Goal: Task Accomplishment & Management: Use online tool/utility

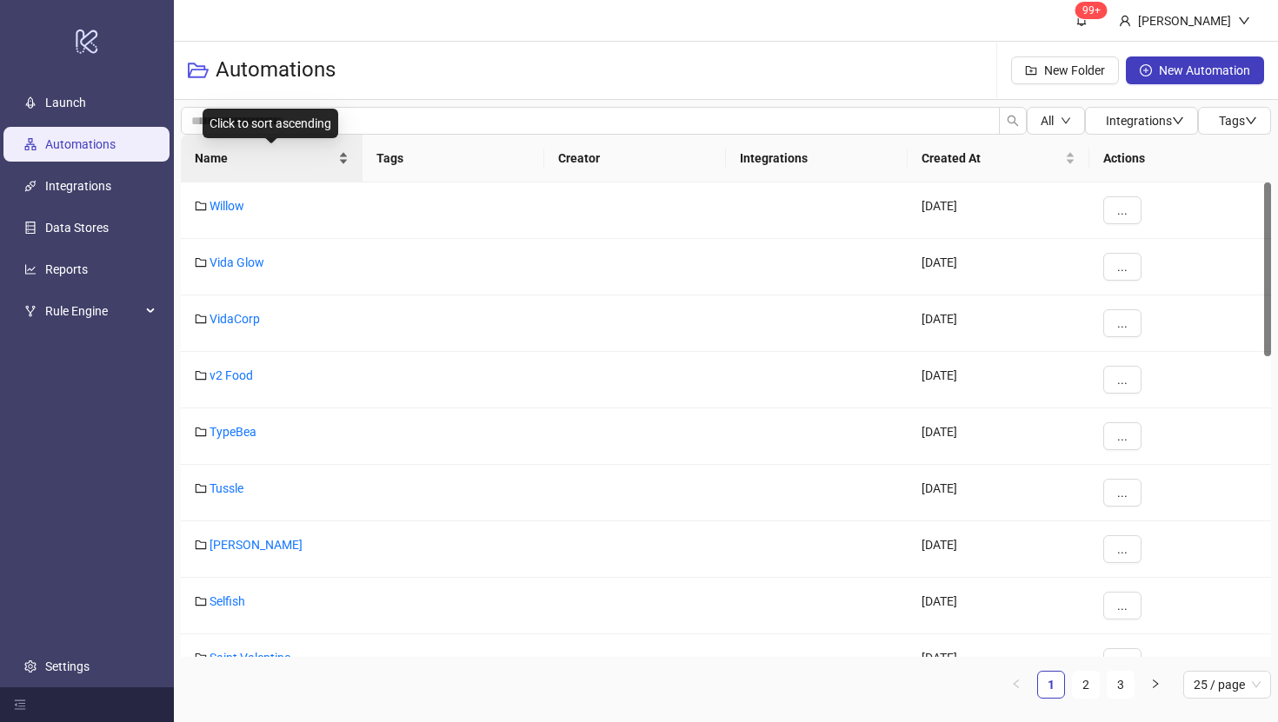
click at [215, 157] on span "Name" at bounding box center [265, 158] width 140 height 19
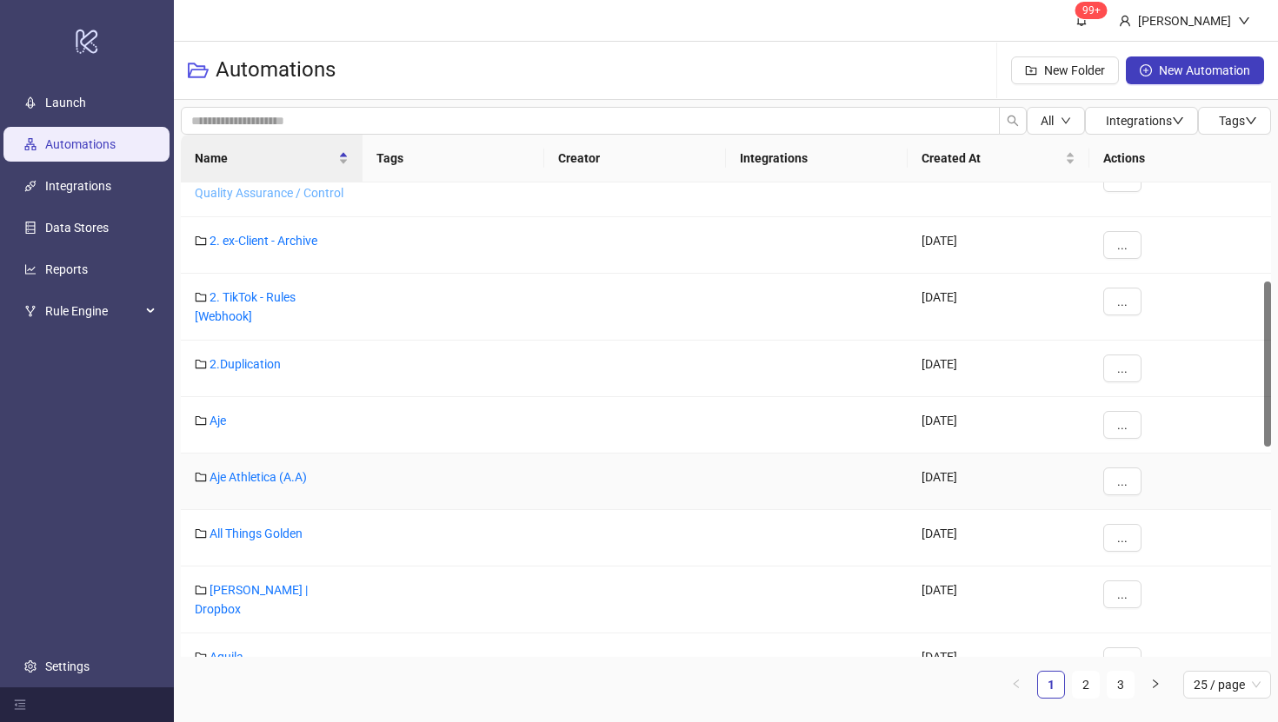
scroll to position [283, 0]
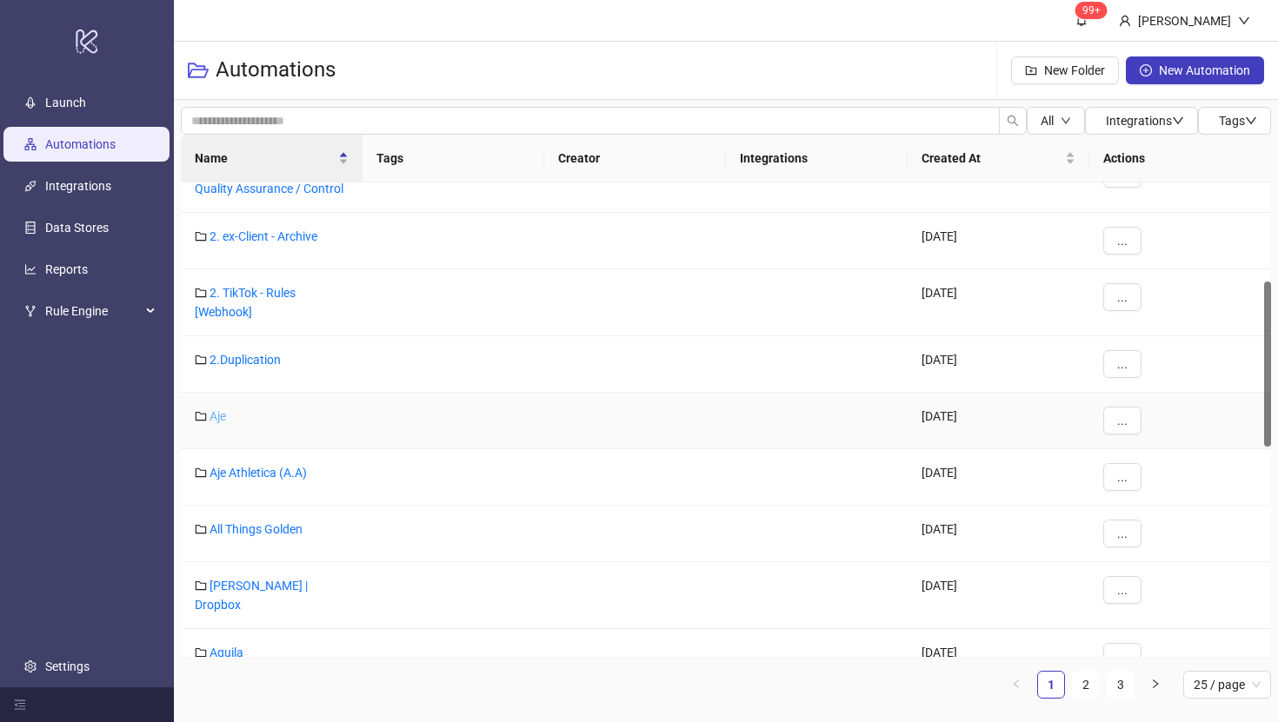
click at [221, 419] on link "Aje" at bounding box center [217, 416] width 17 height 14
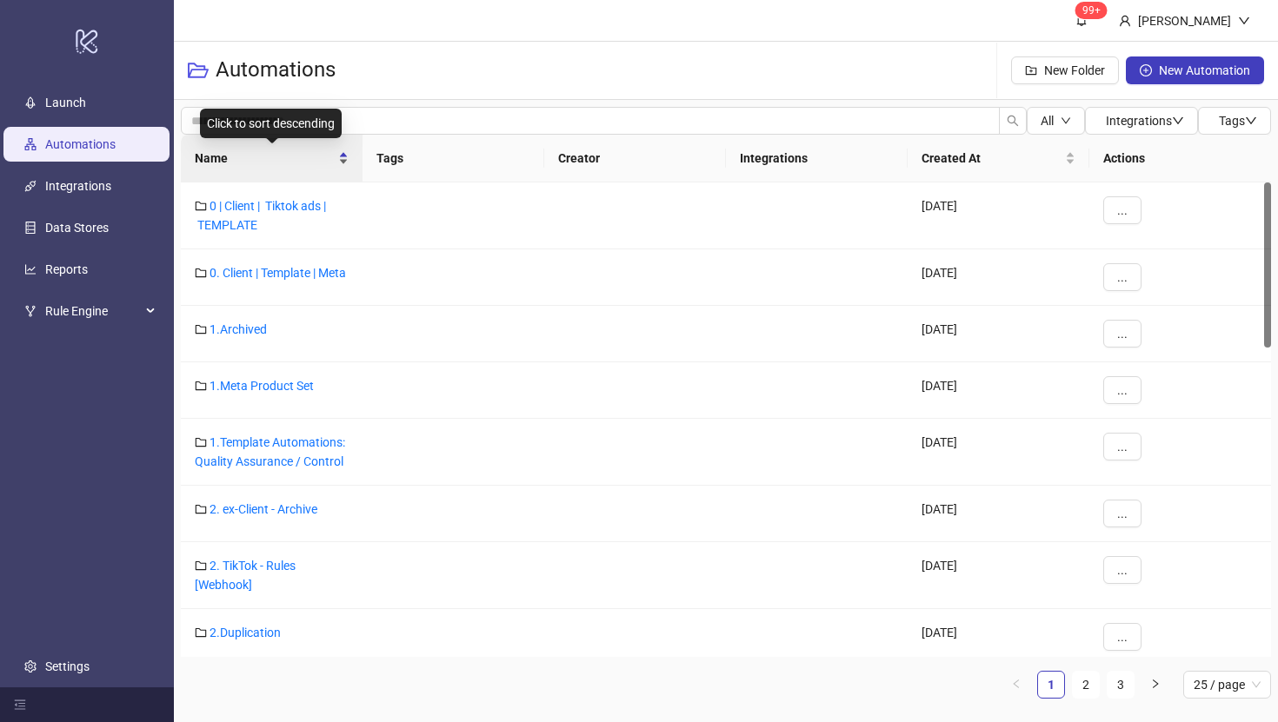
click at [213, 156] on span "Name" at bounding box center [265, 158] width 140 height 19
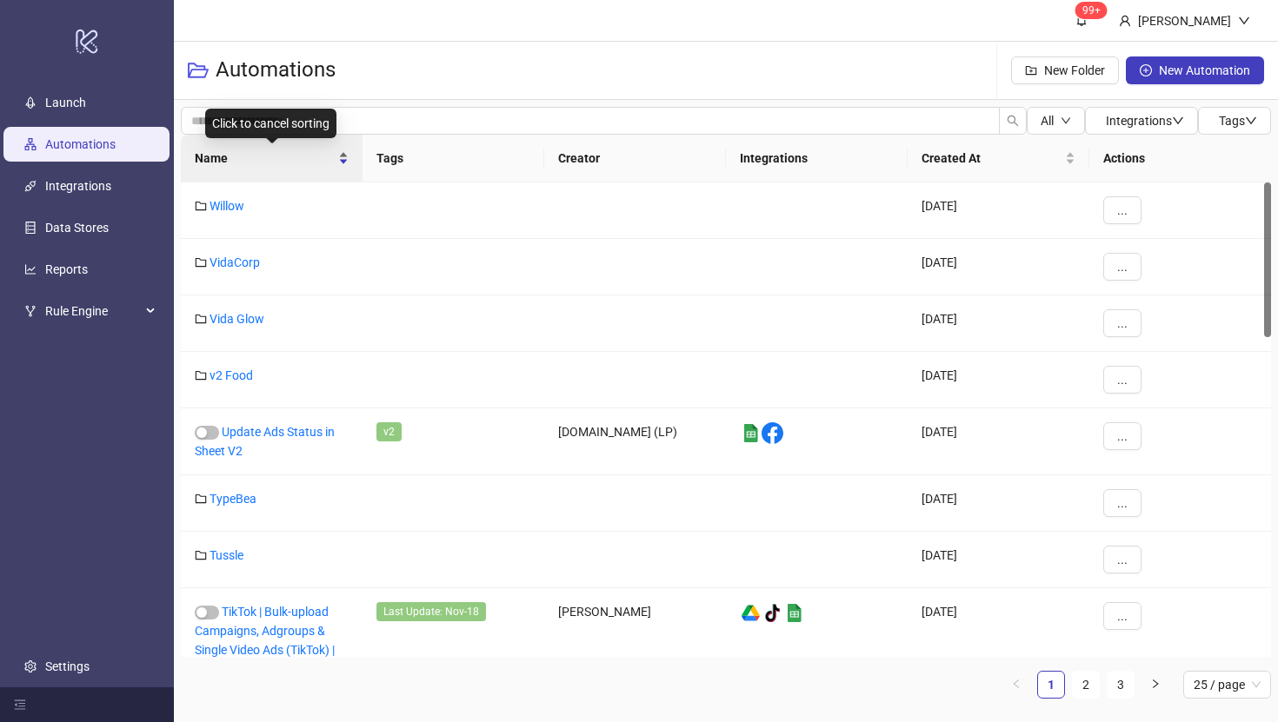
click at [220, 160] on span "Name" at bounding box center [265, 158] width 140 height 19
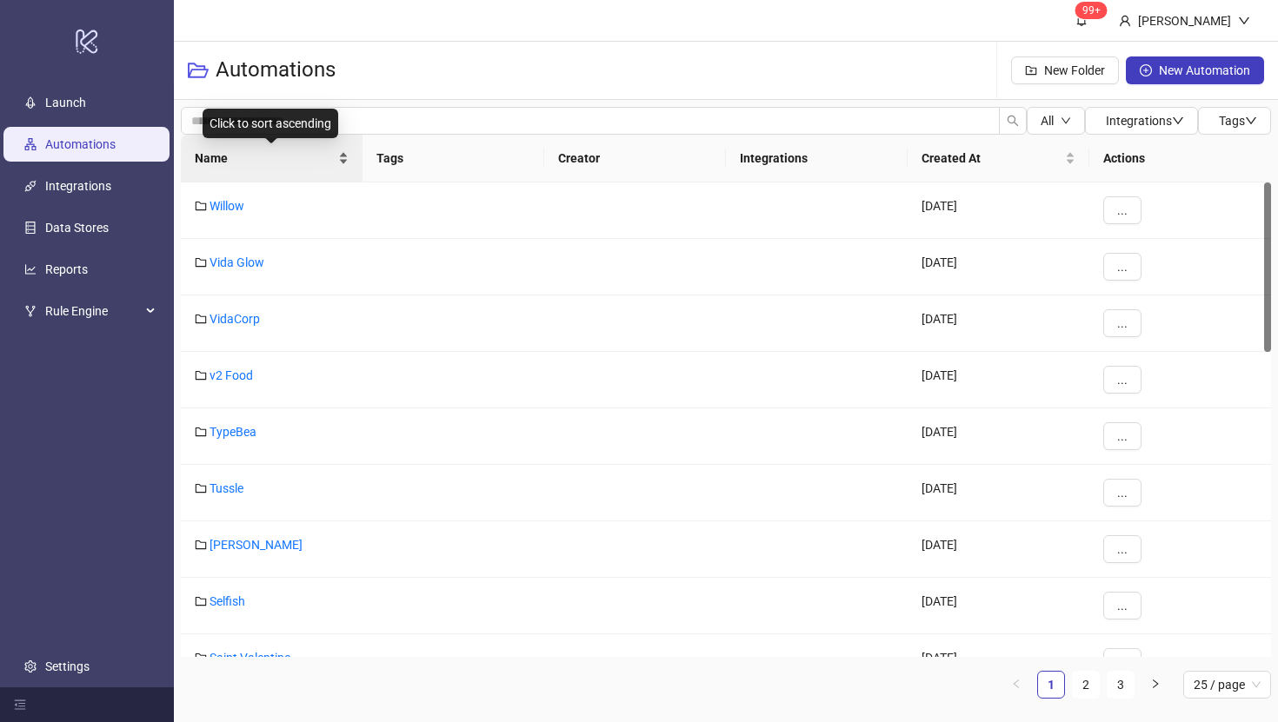
click at [216, 163] on span "Name" at bounding box center [265, 158] width 140 height 19
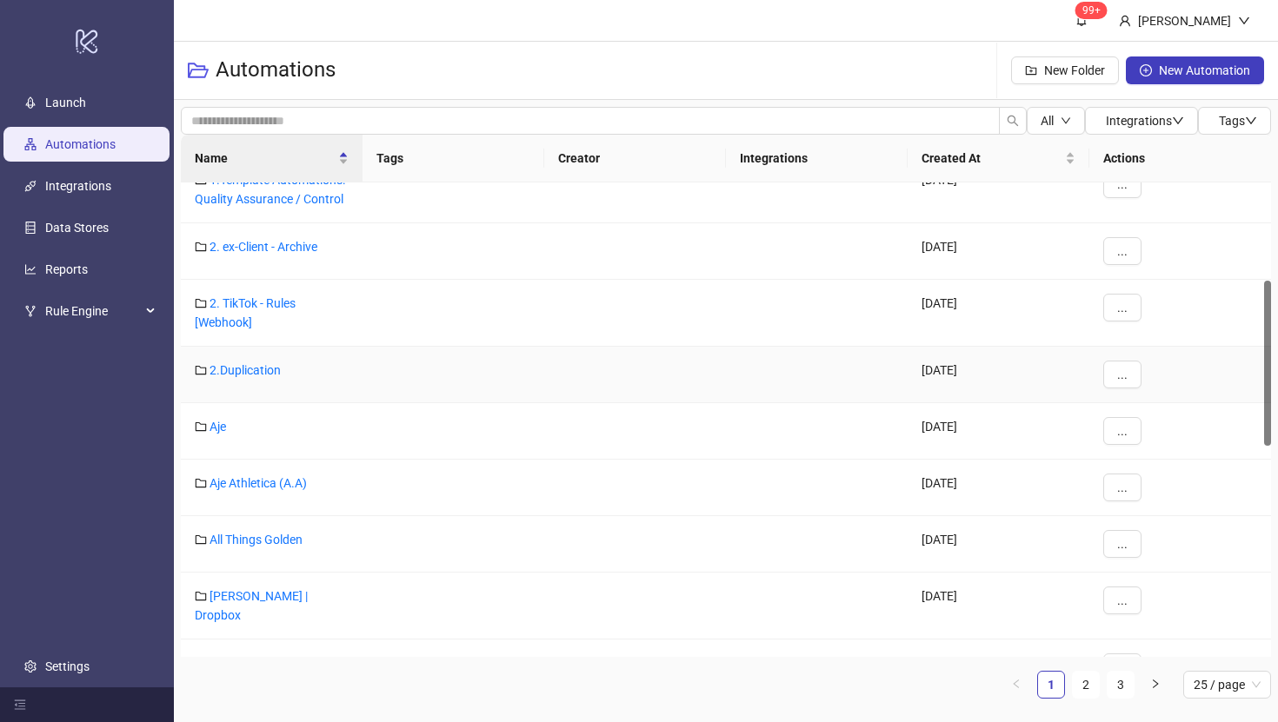
scroll to position [293, 0]
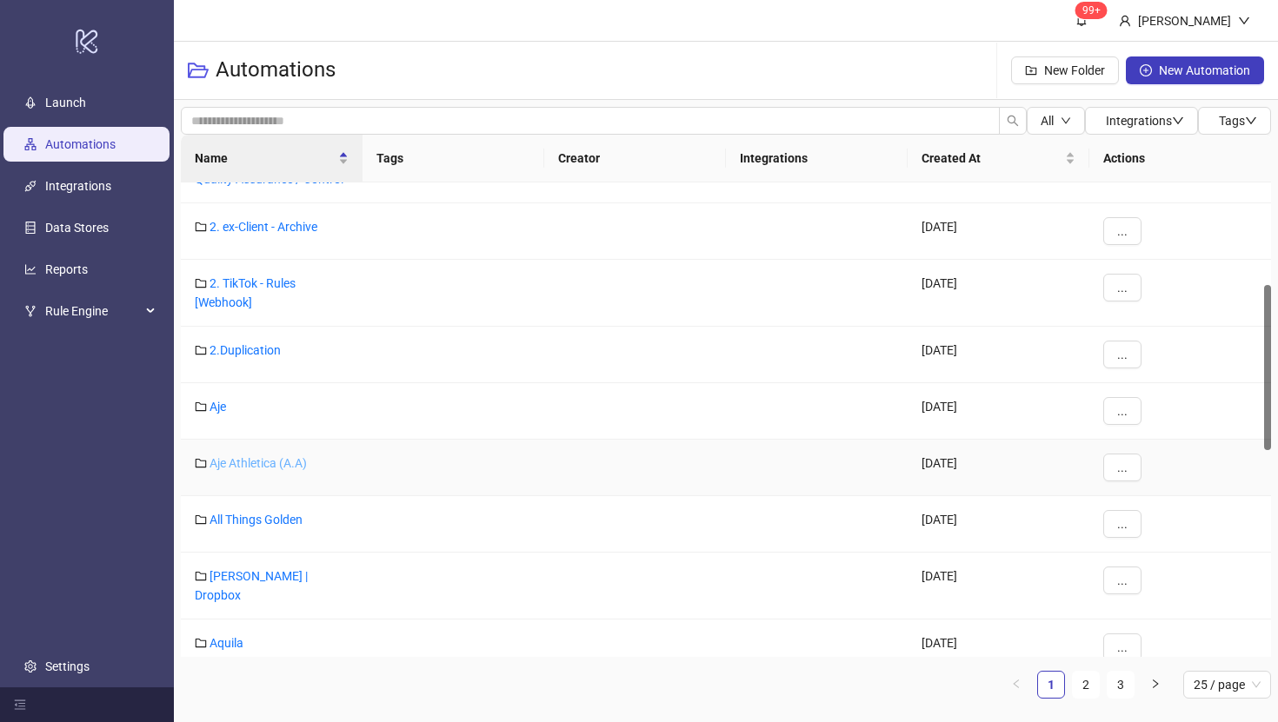
click at [253, 461] on link "Aje Athletica (A.A)" at bounding box center [257, 463] width 97 height 14
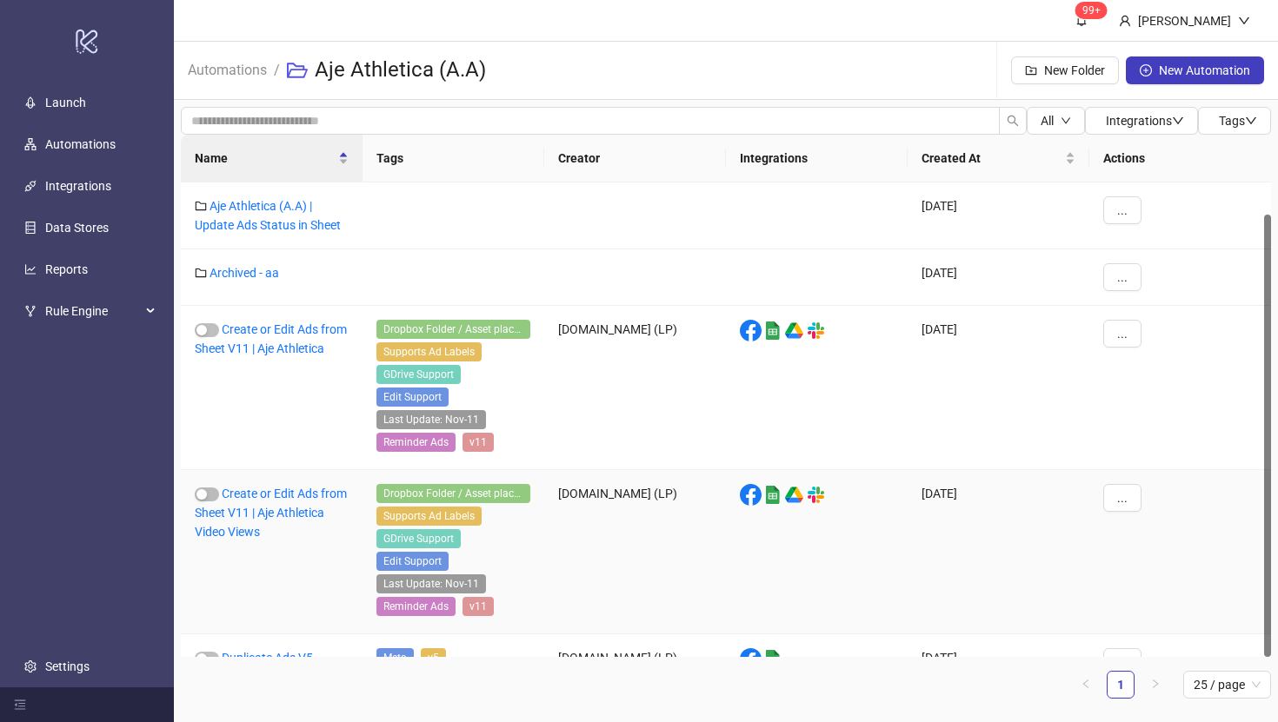
scroll to position [34, 0]
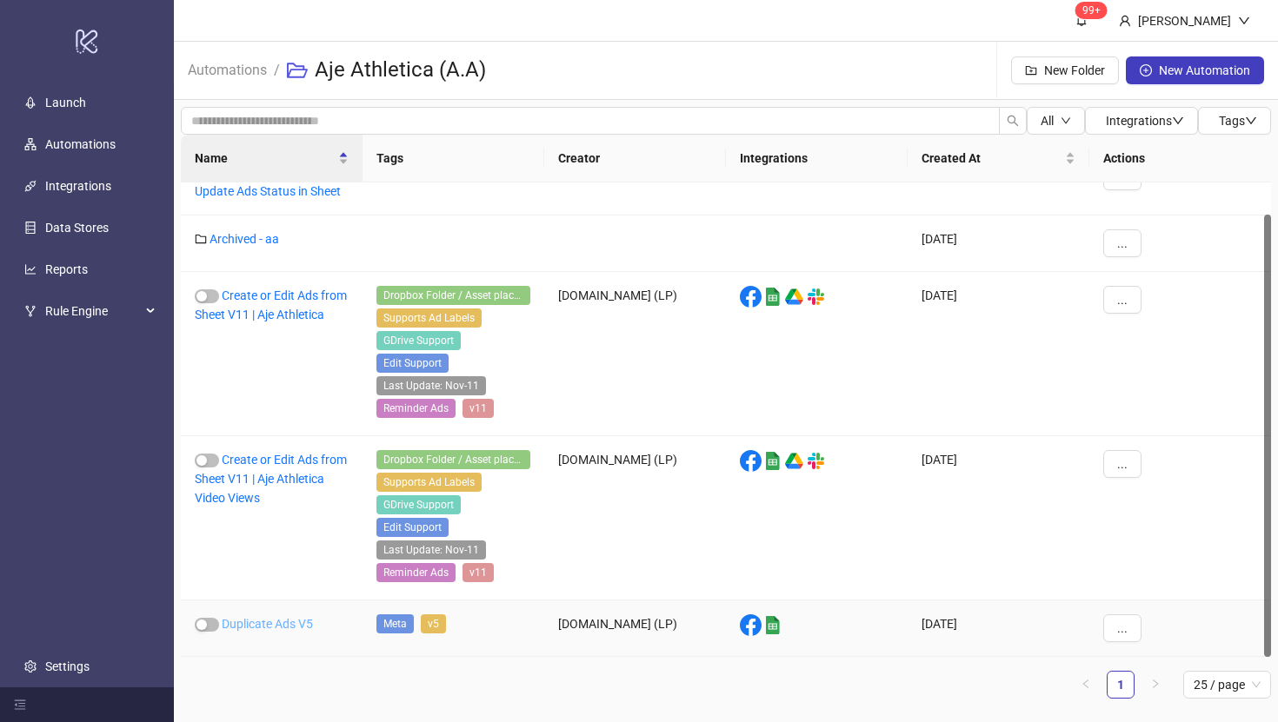
click at [249, 622] on link "Duplicate Ads V5" at bounding box center [267, 624] width 91 height 14
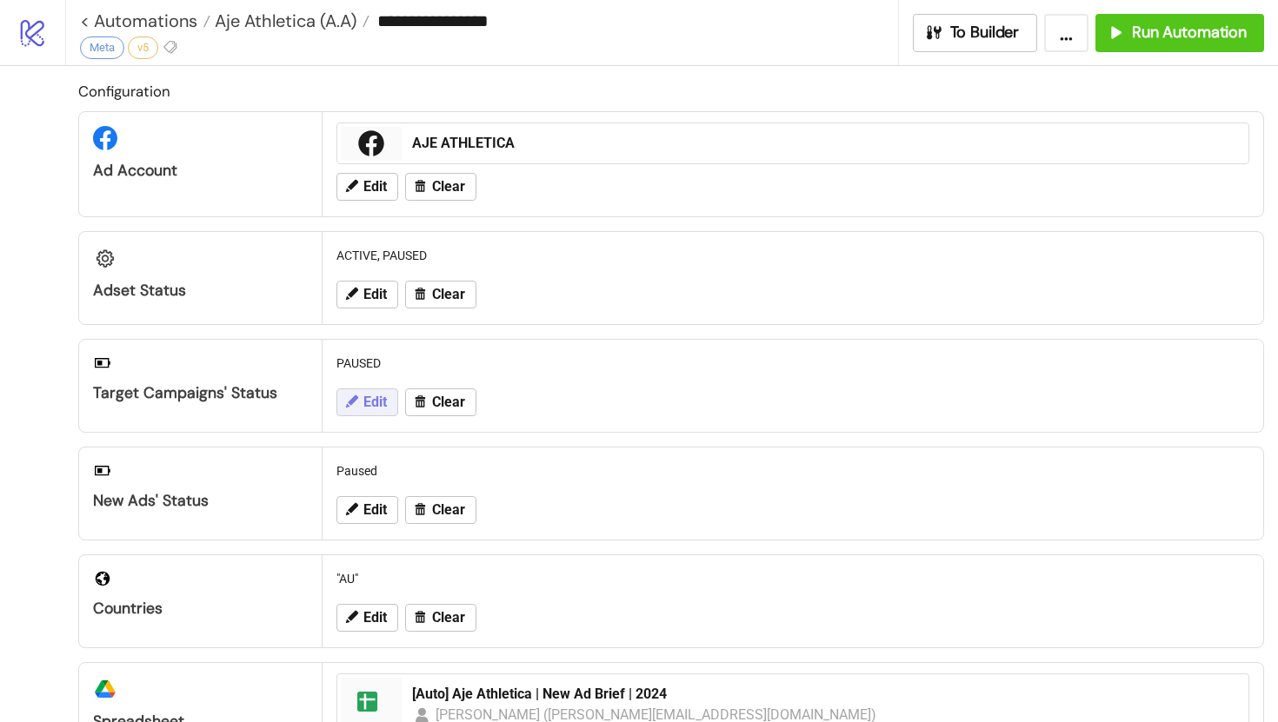
click at [379, 398] on span "Edit" at bounding box center [374, 403] width 23 height 16
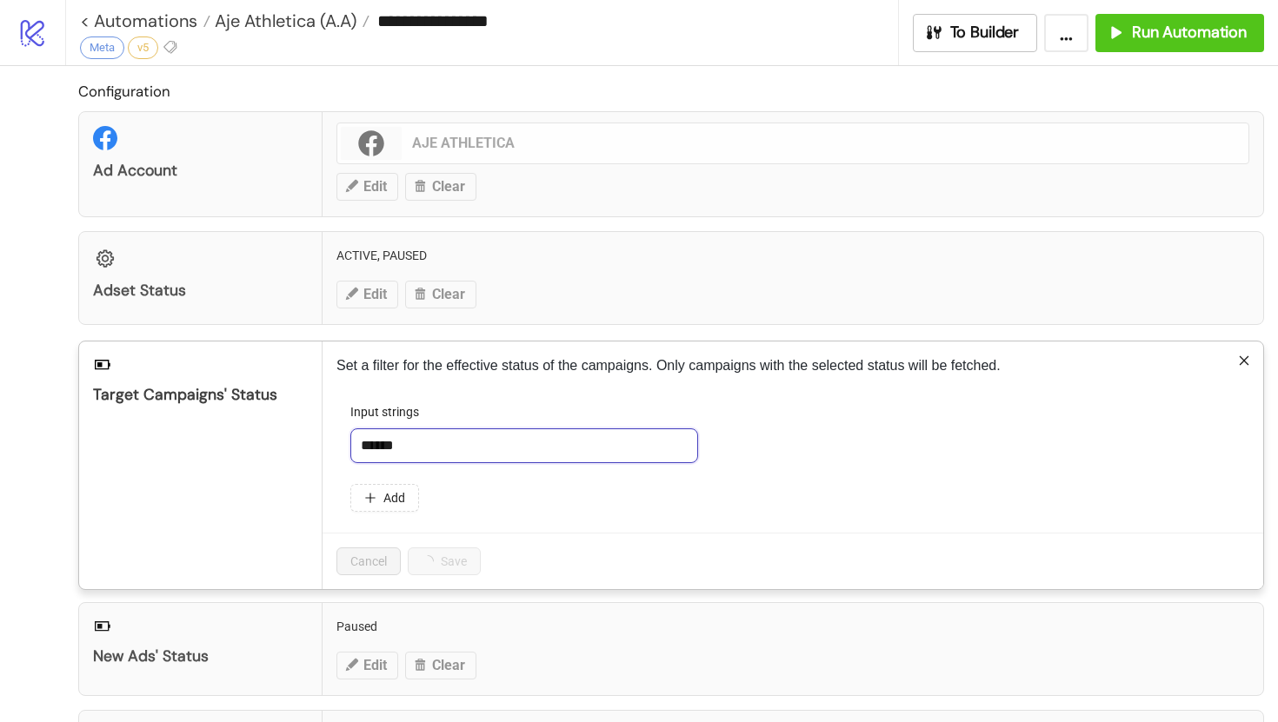
click at [431, 446] on input "******" at bounding box center [524, 446] width 348 height 35
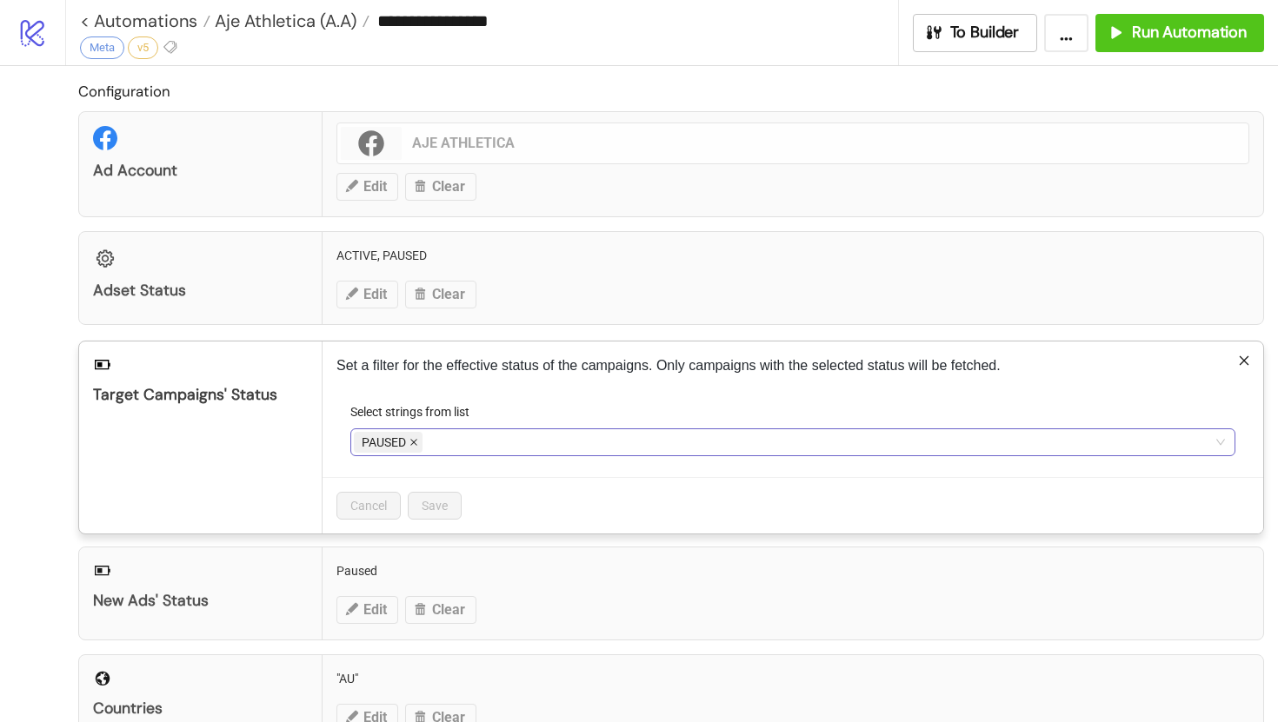
click at [414, 443] on icon "close" at bounding box center [413, 443] width 7 height 7
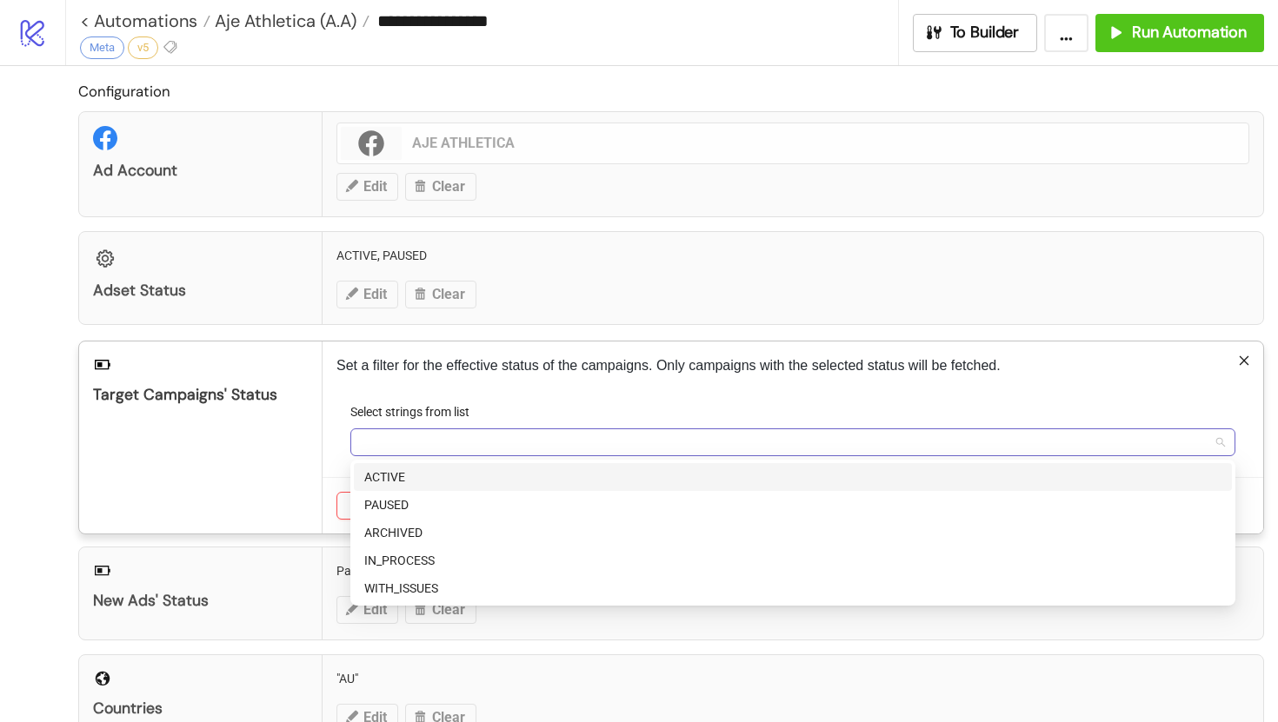
click at [422, 443] on div at bounding box center [784, 442] width 860 height 24
click at [421, 473] on div "ACTIVE" at bounding box center [792, 477] width 857 height 19
click at [296, 455] on div "Target Campaigns' Status" at bounding box center [200, 438] width 243 height 192
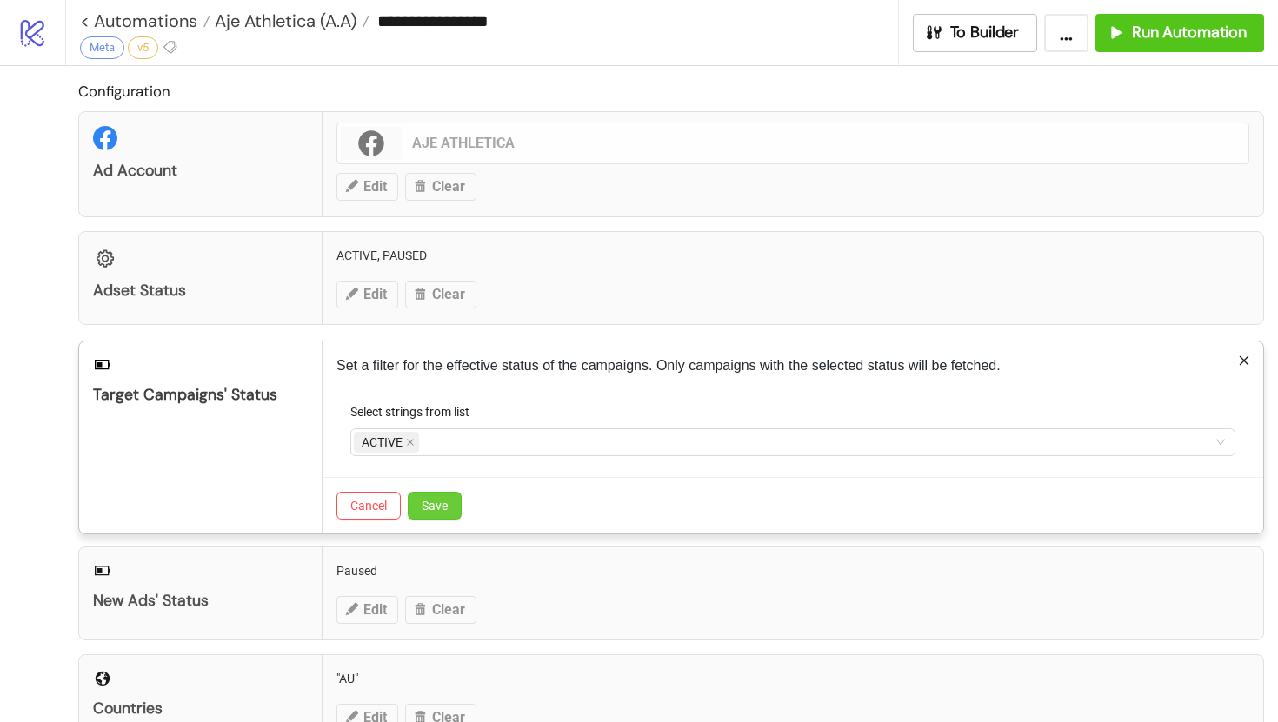
click at [429, 509] on span "Save" at bounding box center [435, 506] width 26 height 14
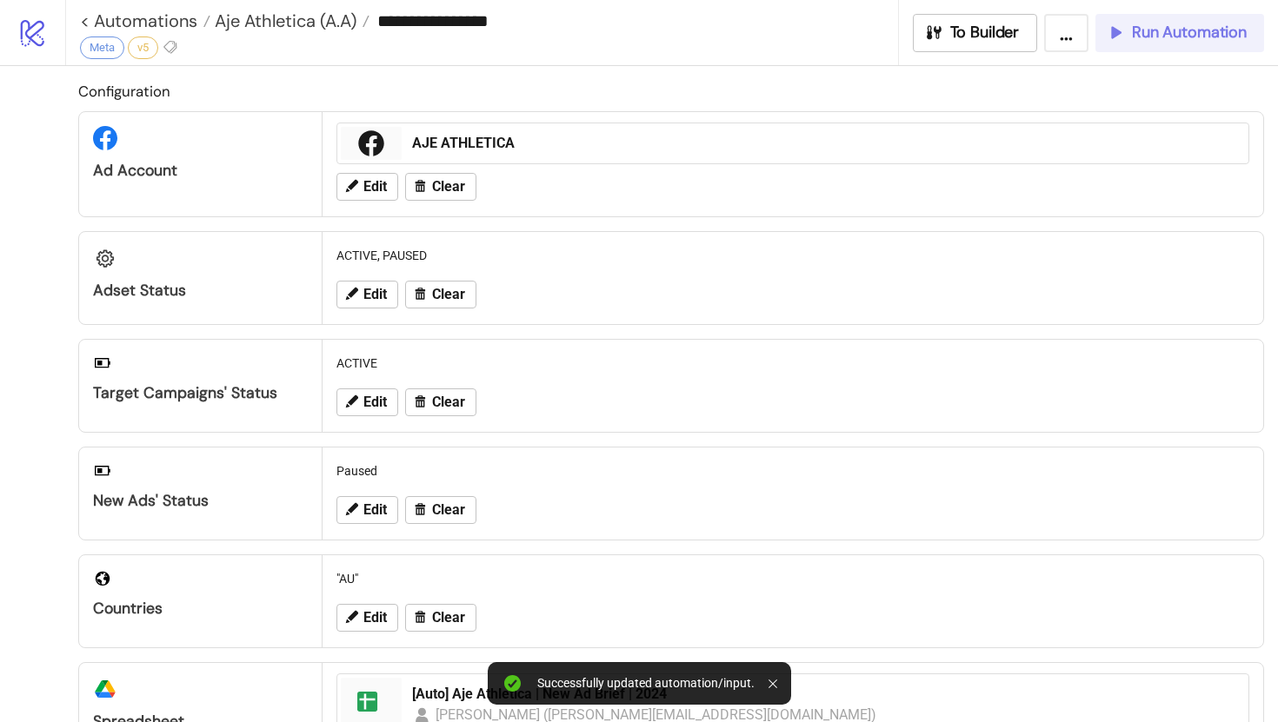
click at [1153, 27] on span "Run Automation" at bounding box center [1189, 33] width 115 height 20
